Goal: Task Accomplishment & Management: Use online tool/utility

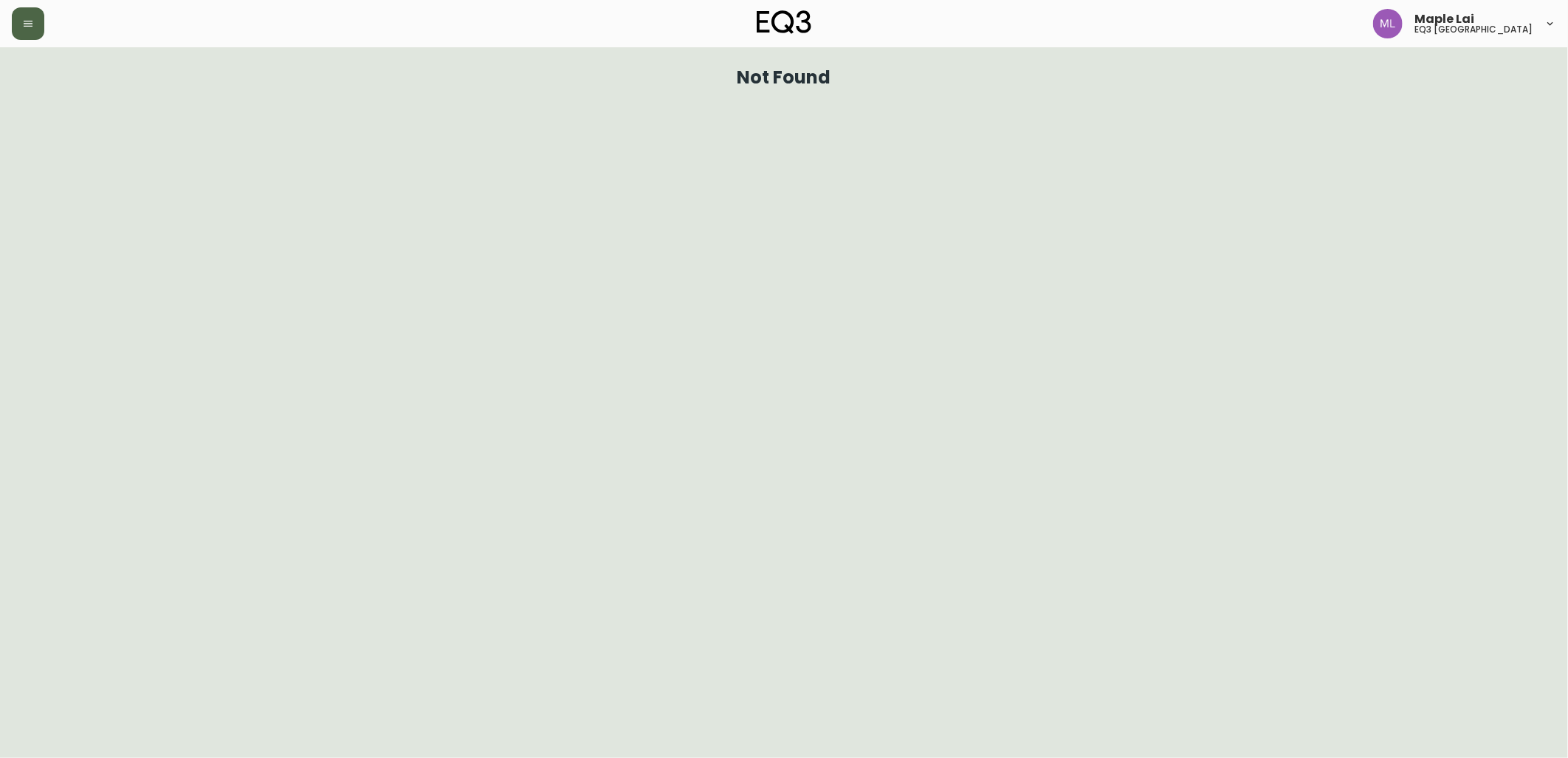
click at [42, 19] on button "button" at bounding box center [28, 24] width 32 height 32
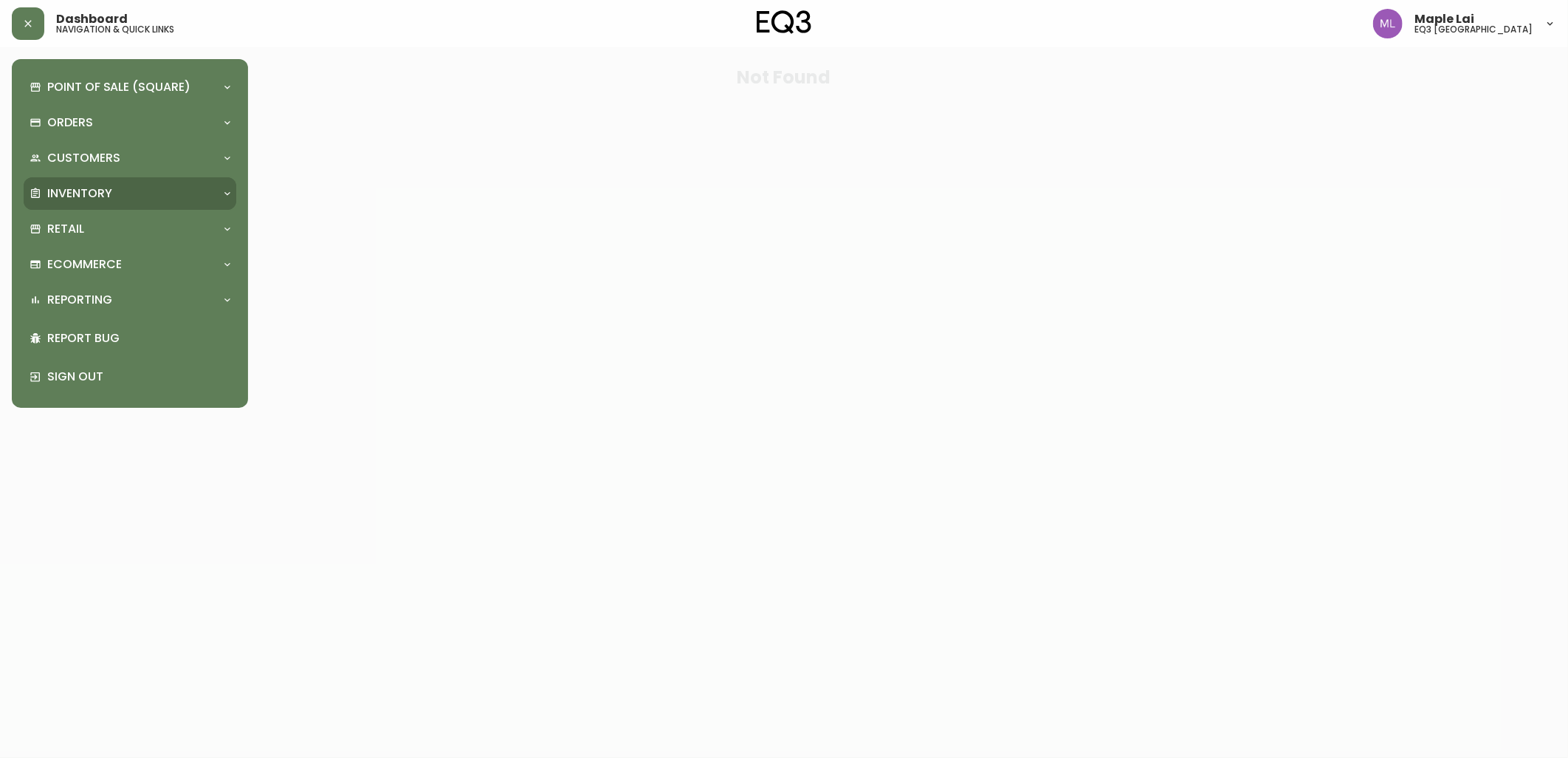
drag, startPoint x: 103, startPoint y: 185, endPoint x: 107, endPoint y: 216, distance: 31.3
click at [103, 185] on p "Inventory" at bounding box center [79, 193] width 65 height 16
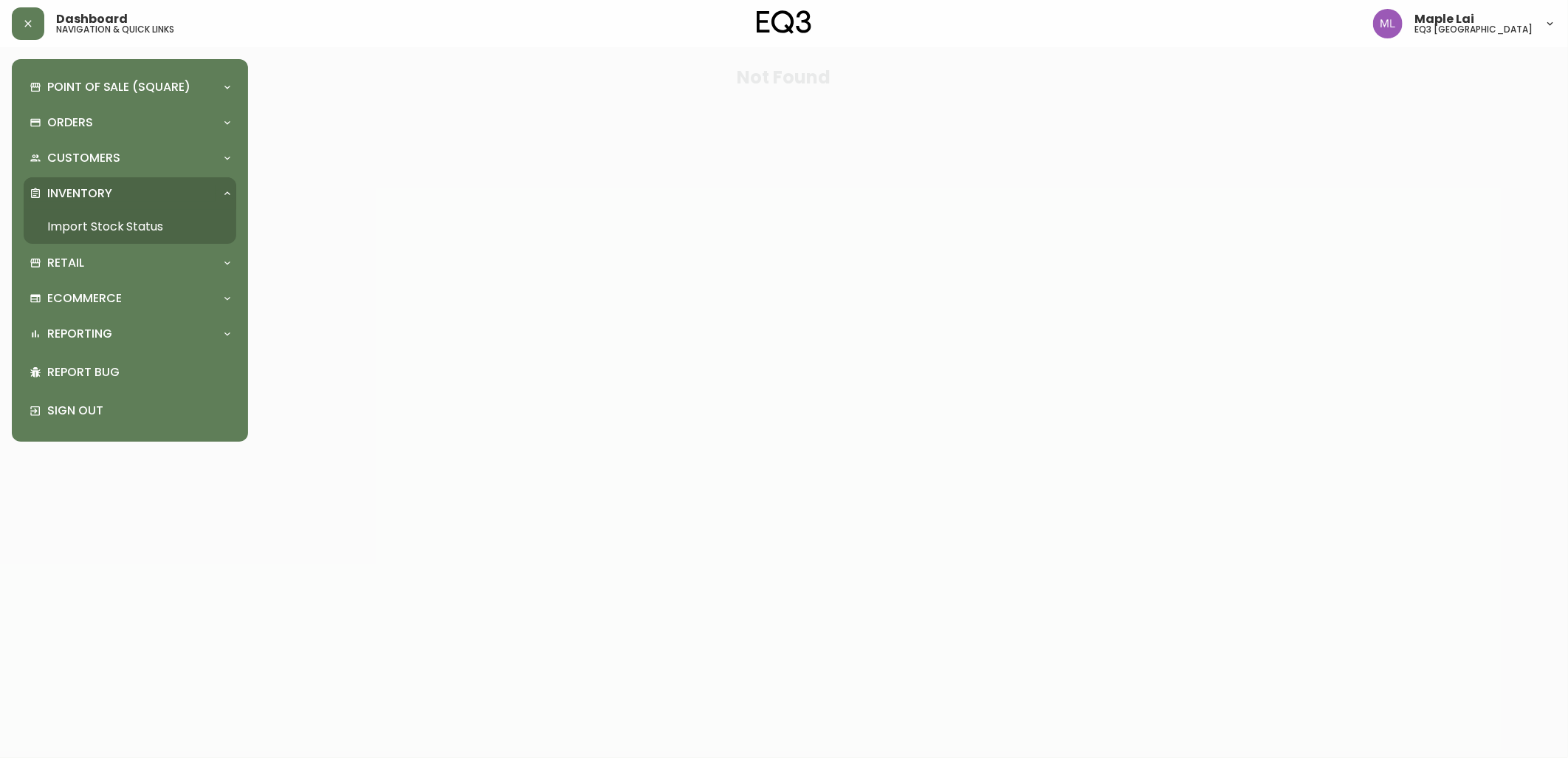
click at [106, 227] on link "Import Stock Status" at bounding box center [130, 227] width 213 height 34
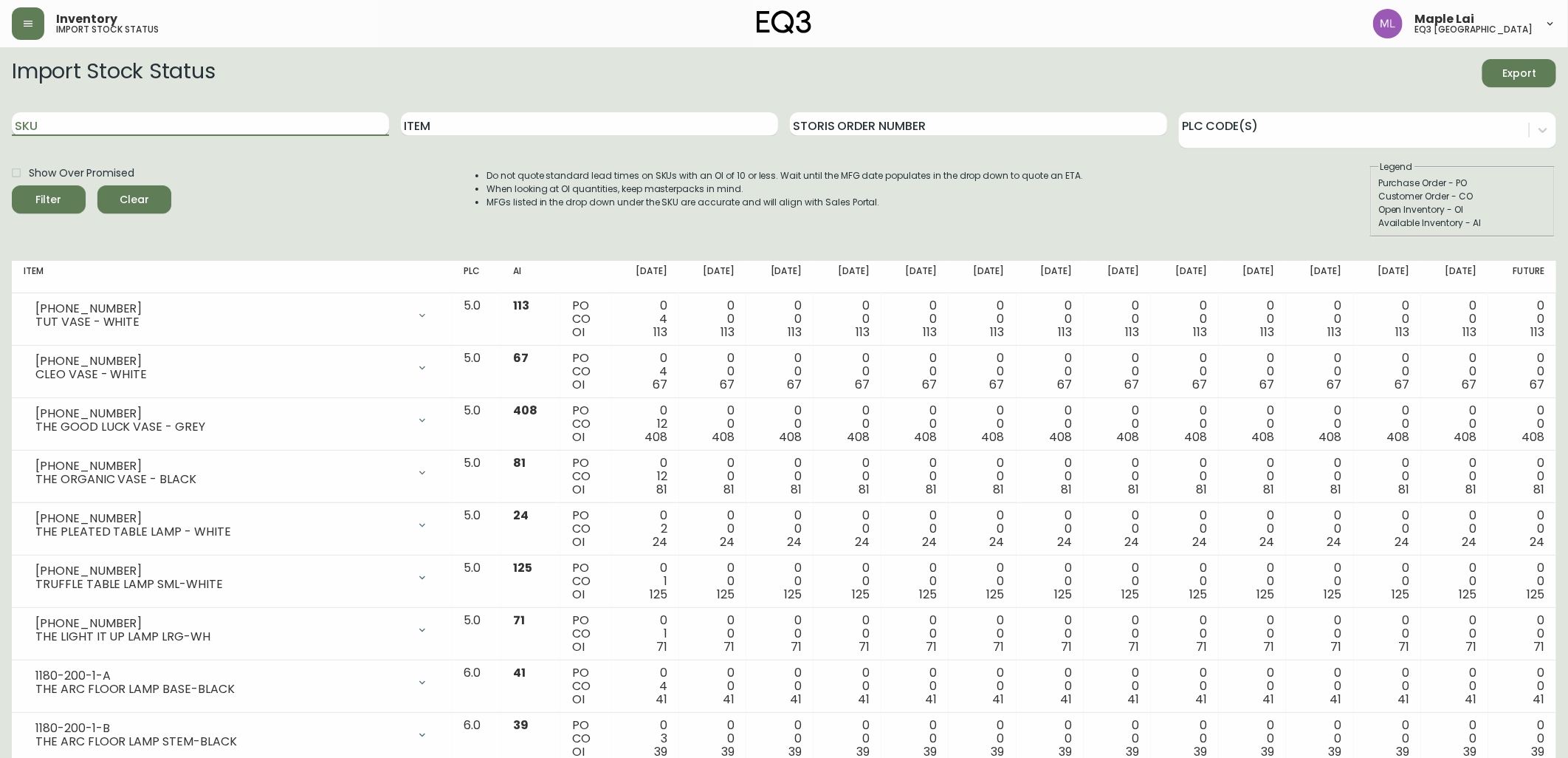
click at [193, 134] on input "SKU" at bounding box center [200, 124] width 378 height 24
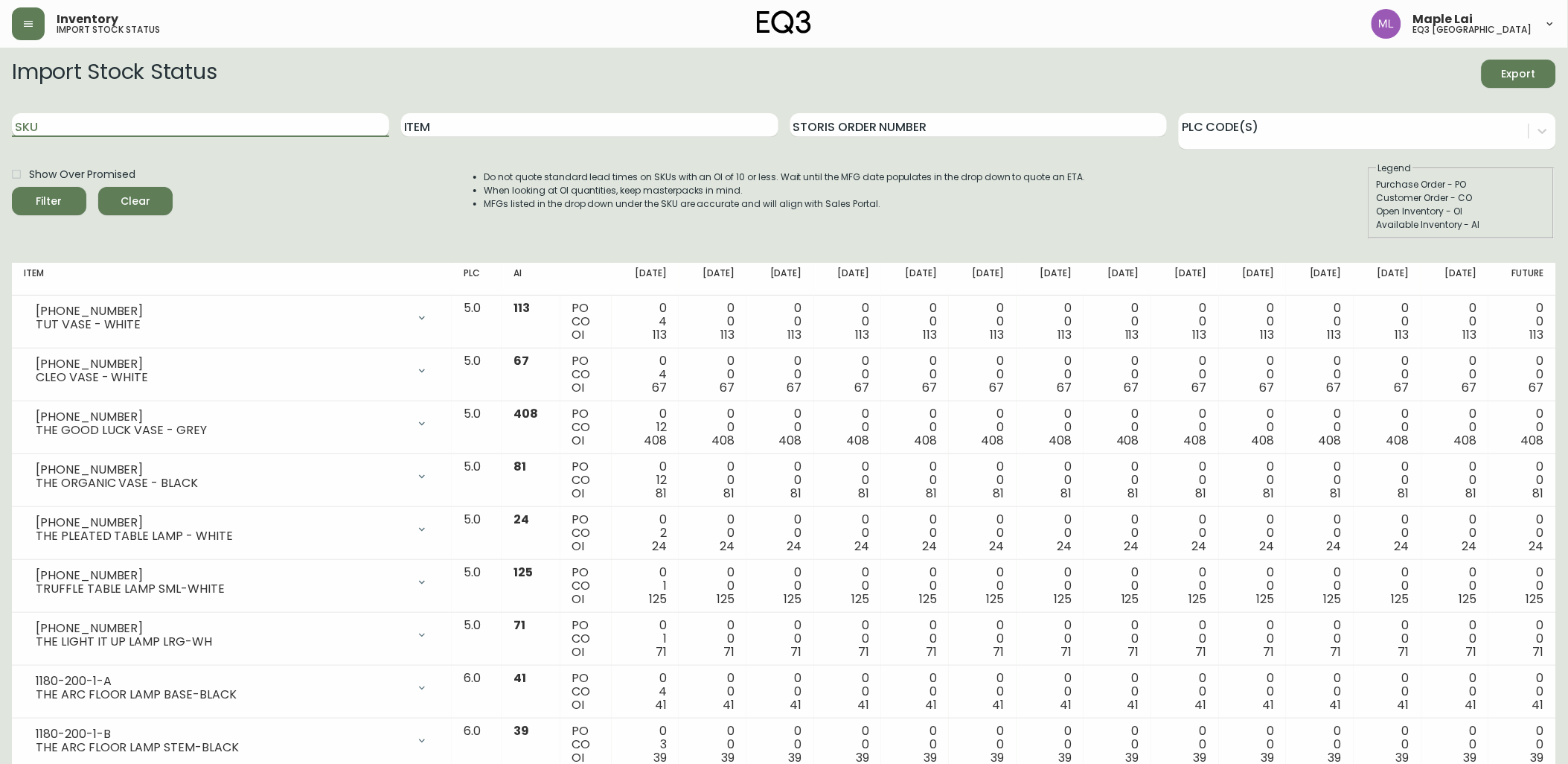
paste input "[PHONE_NUMBER]"
click at [12, 186] on button "Filter" at bounding box center [49, 200] width 75 height 28
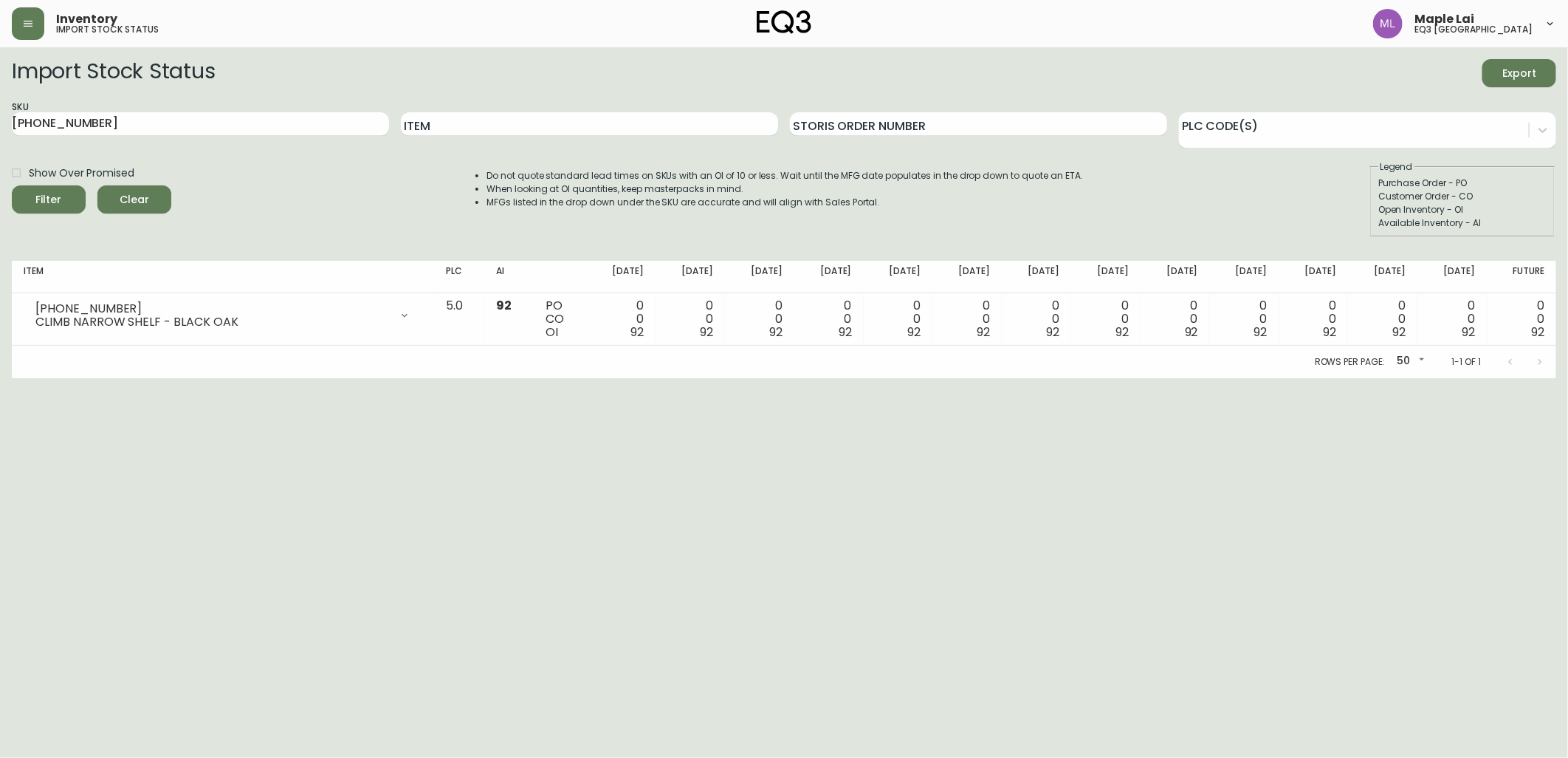
click at [0, 124] on html "Inventory import stock status Maple Lai eq3 [GEOGRAPHIC_DATA] Import Stock Stat…" at bounding box center [784, 189] width 1568 height 379
click at [0, 119] on html "Inventory import stock status Maple Lai eq3 [GEOGRAPHIC_DATA] Import Stock Stat…" at bounding box center [784, 189] width 1568 height 379
drag, startPoint x: 138, startPoint y: 119, endPoint x: 3, endPoint y: 112, distance: 135.2
click at [0, 113] on html "Inventory import stock status Maple Lai eq3 [GEOGRAPHIC_DATA] Import Stock Stat…" at bounding box center [784, 189] width 1568 height 379
paste input "5"
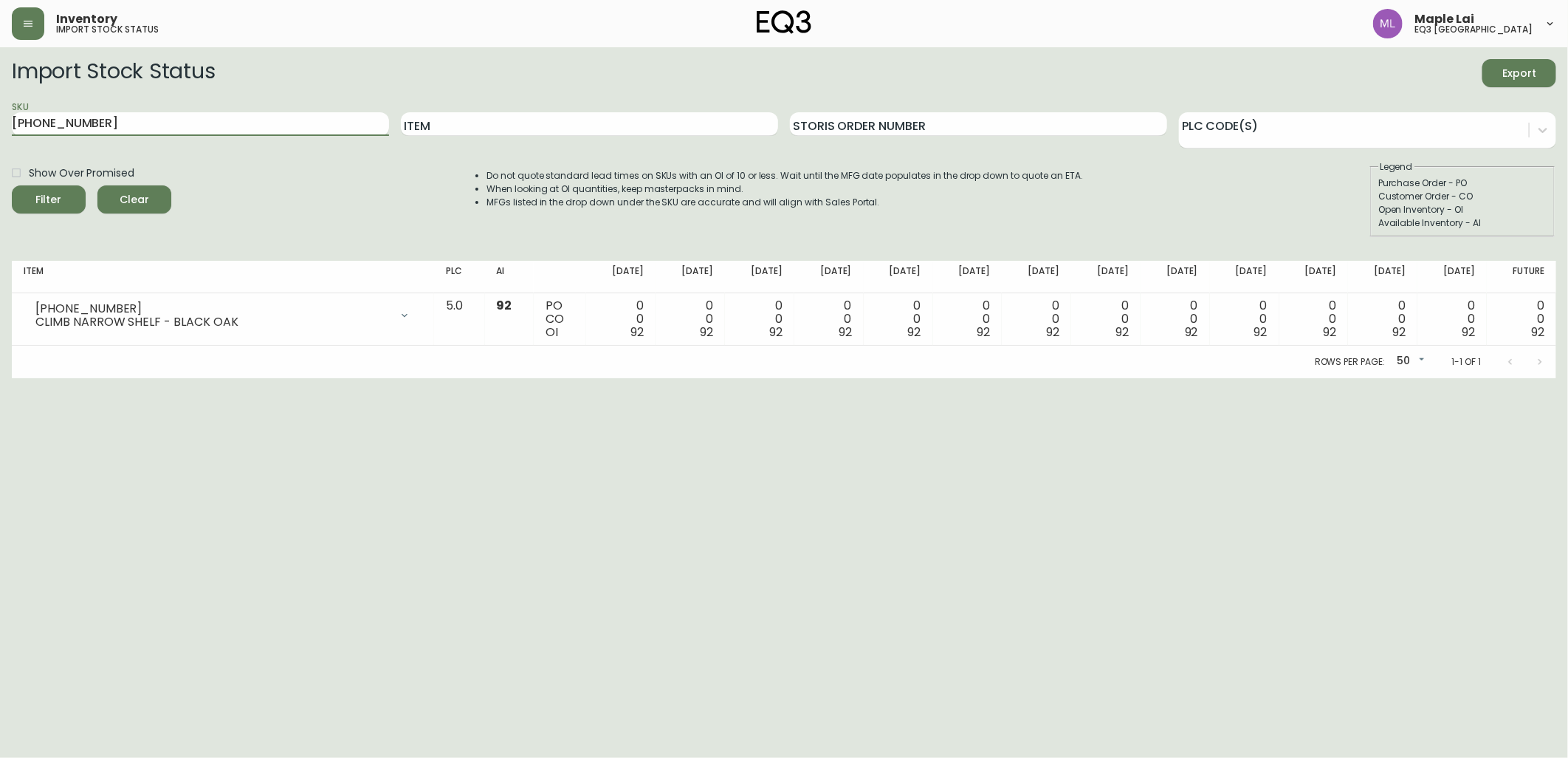
click at [12, 185] on button "Filter" at bounding box center [49, 199] width 74 height 28
drag, startPoint x: 111, startPoint y: 130, endPoint x: 6, endPoint y: 135, distance: 105.1
click at [0, 124] on html "Inventory import stock status Maple Lai eq3 [GEOGRAPHIC_DATA] Import Stock Stat…" at bounding box center [784, 189] width 1568 height 379
paste input "8"
click at [12, 185] on button "Filter" at bounding box center [49, 199] width 74 height 28
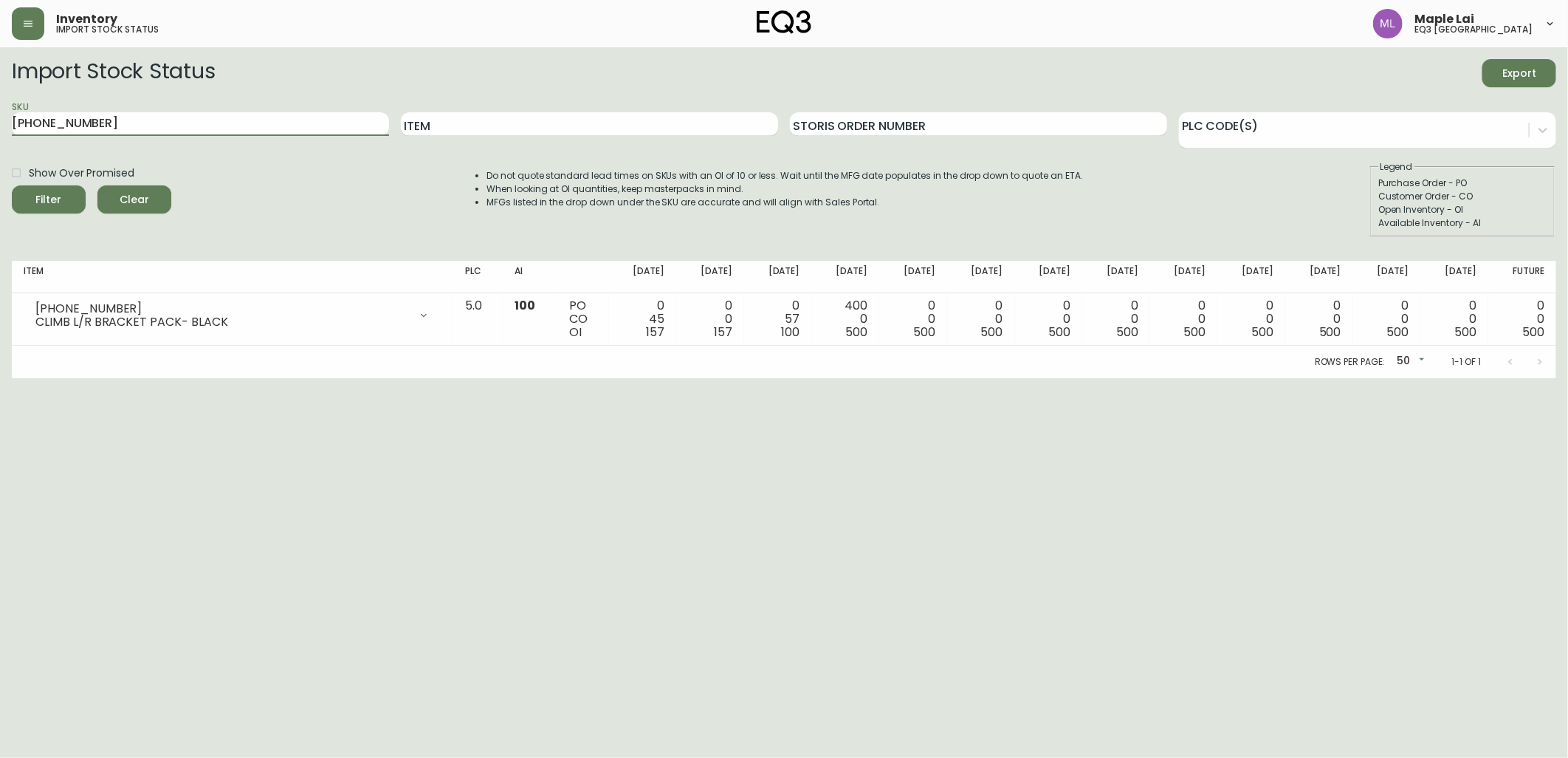
drag, startPoint x: 128, startPoint y: 120, endPoint x: 0, endPoint y: 114, distance: 128.1
click at [0, 115] on html "Inventory import stock status Maple Lai eq3 [GEOGRAPHIC_DATA] Import Stock Stat…" at bounding box center [784, 189] width 1568 height 379
paste input "[PHONE_NUMBER]"
click at [12, 185] on button "Filter" at bounding box center [49, 199] width 74 height 28
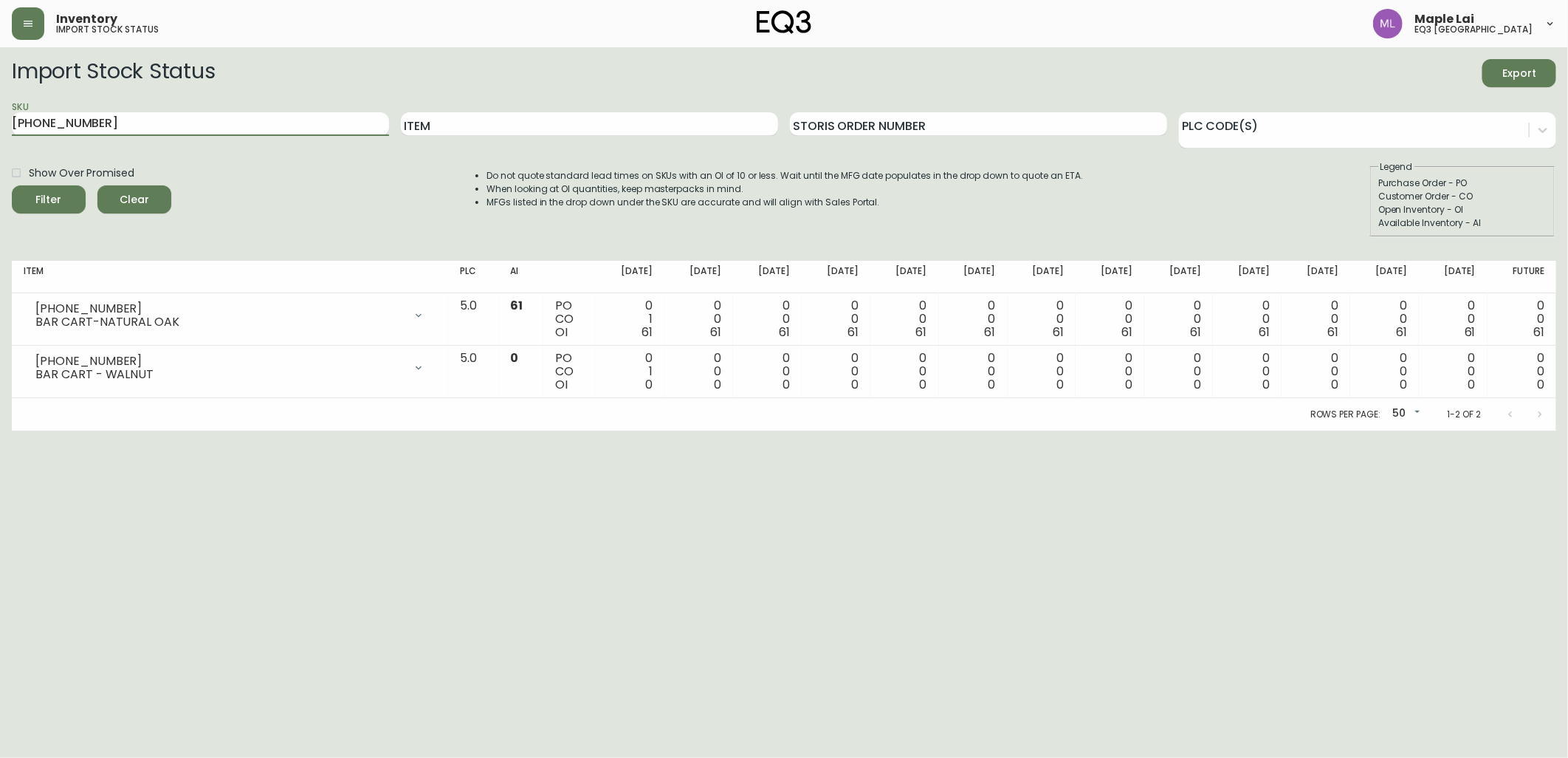
drag, startPoint x: 26, startPoint y: 117, endPoint x: 4, endPoint y: 96, distance: 30.4
click at [0, 113] on html "Inventory import stock status Maple Lai eq3 [GEOGRAPHIC_DATA] Import Stock Stat…" at bounding box center [784, 215] width 1568 height 431
paste input "417-23"
type input "[PHONE_NUMBER]"
click at [12, 185] on button "Filter" at bounding box center [49, 199] width 74 height 28
